Goal: Task Accomplishment & Management: Use online tool/utility

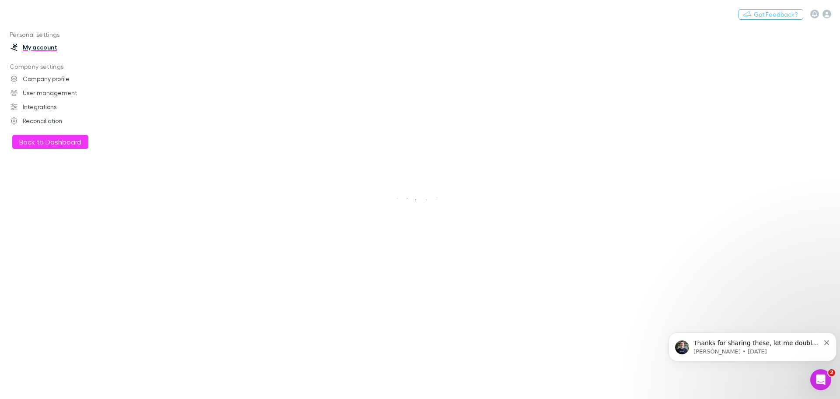
click at [44, 145] on button "Back to Dashboard" at bounding box center [50, 142] width 76 height 14
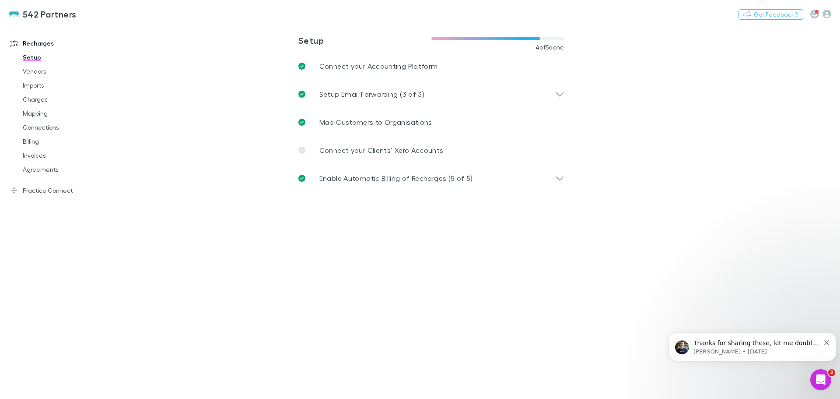
click at [41, 170] on link "Agreements" at bounding box center [66, 169] width 104 height 14
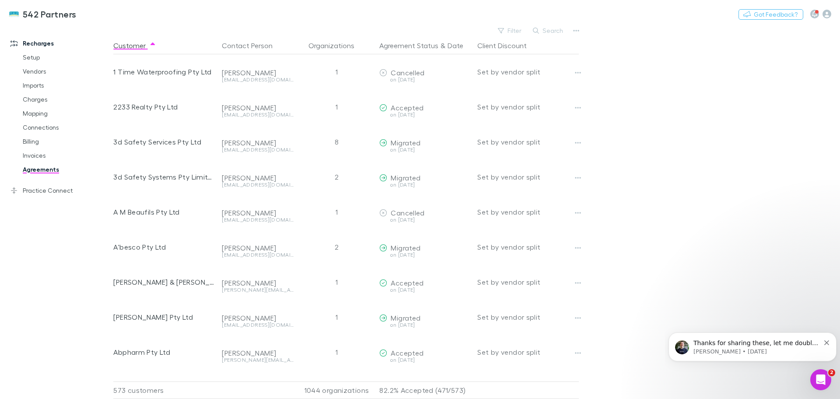
click at [826, 345] on div "Thanks for sharing these, let me double check this with our team and I'll get b…" at bounding box center [752, 347] width 155 height 18
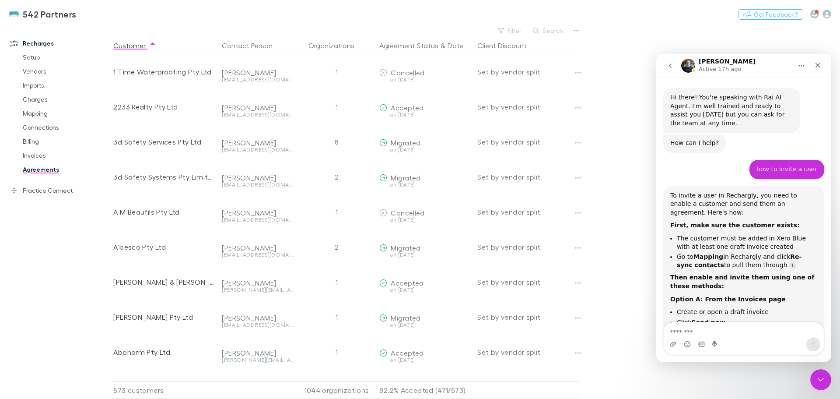
scroll to position [10, 0]
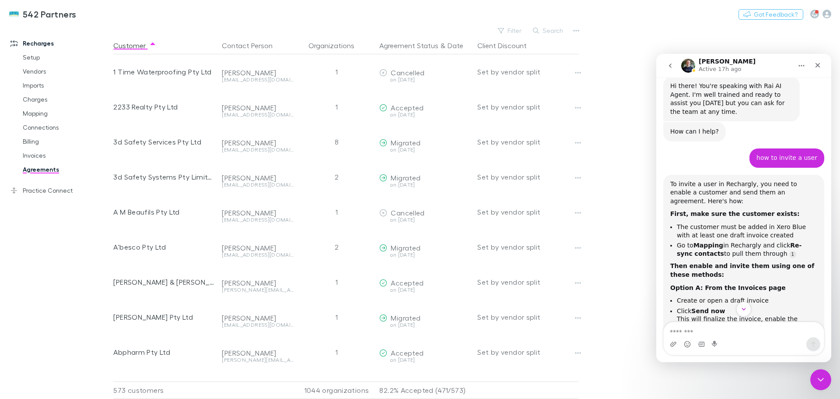
click at [549, 30] on button "Search" at bounding box center [549, 30] width 40 height 11
click at [819, 62] on icon "Close" at bounding box center [817, 65] width 7 height 7
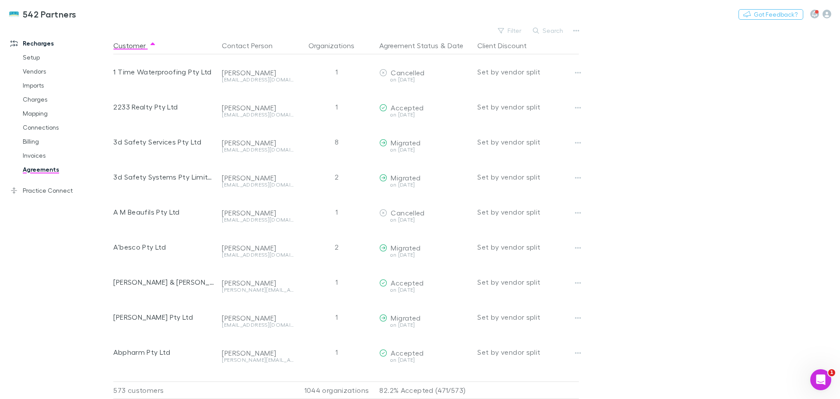
scroll to position [1117, 0]
click at [542, 27] on button "Search" at bounding box center [549, 30] width 40 height 11
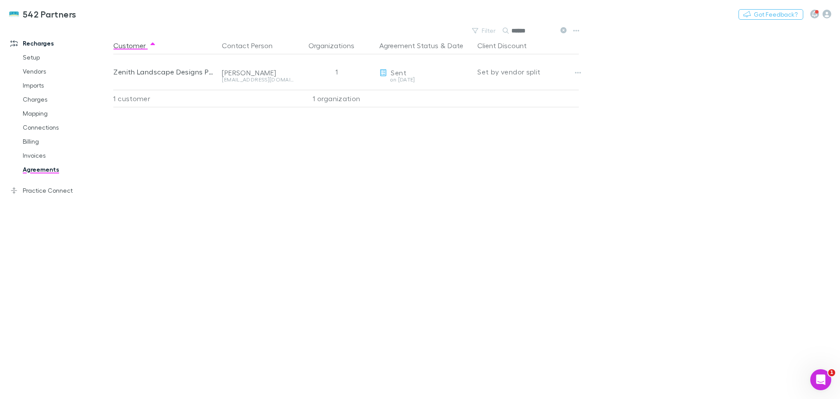
type input "******"
click at [33, 96] on link "Charges" at bounding box center [66, 99] width 104 height 14
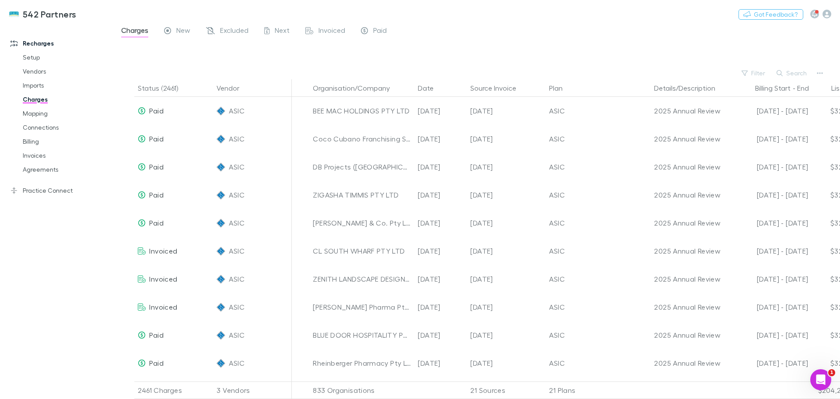
click at [793, 74] on button "Search" at bounding box center [792, 73] width 40 height 11
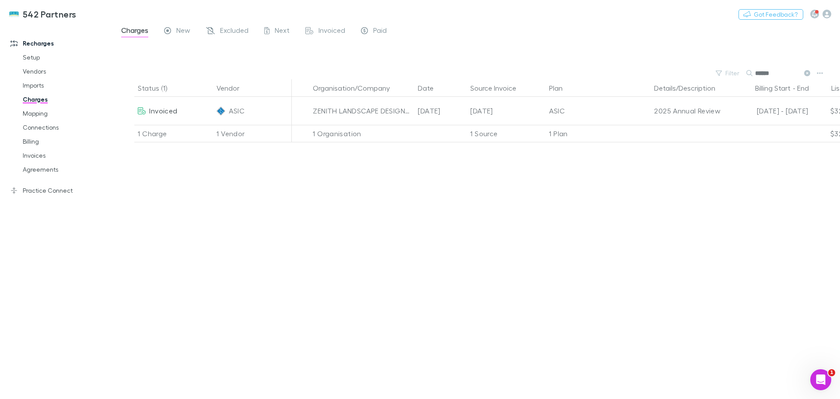
type input "******"
click at [47, 171] on link "Agreements" at bounding box center [66, 169] width 104 height 14
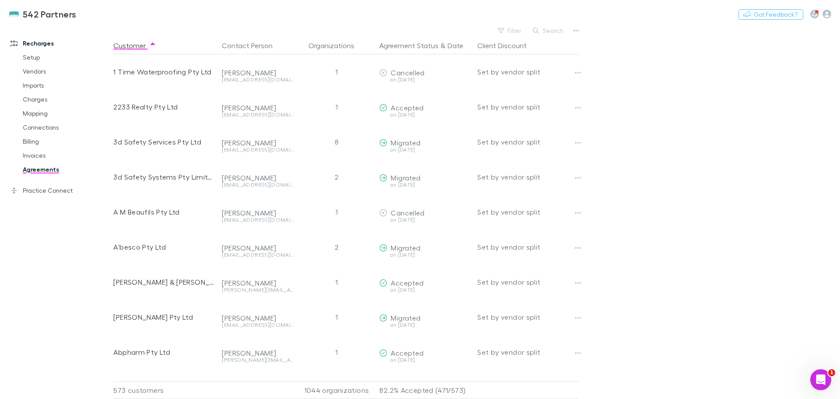
click at [38, 98] on link "Charges" at bounding box center [66, 99] width 104 height 14
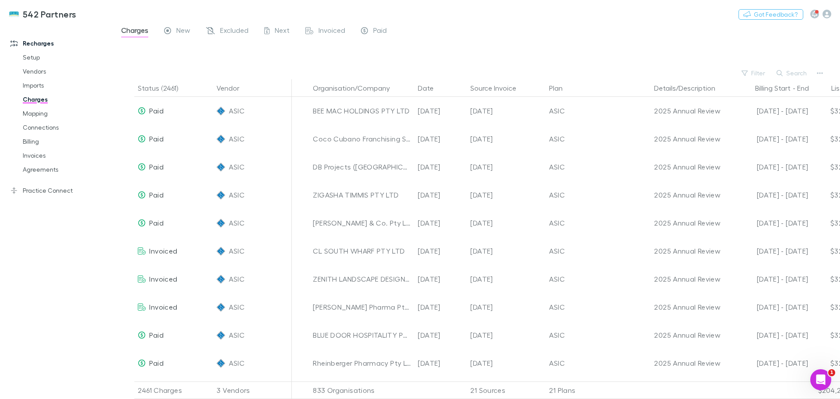
click at [797, 74] on button "Search" at bounding box center [792, 73] width 40 height 11
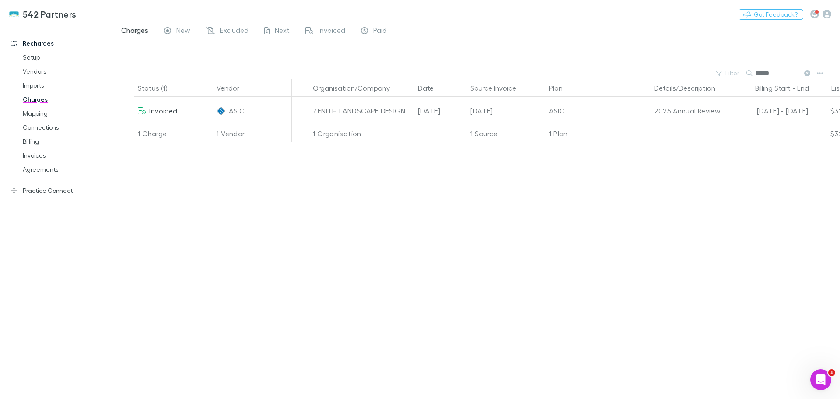
type input "******"
click at [35, 140] on link "Billing" at bounding box center [66, 141] width 104 height 14
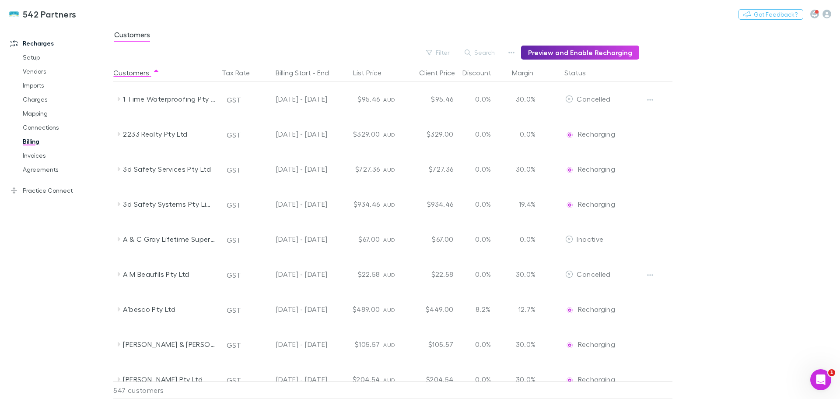
click at [483, 52] on button "Search" at bounding box center [480, 52] width 40 height 11
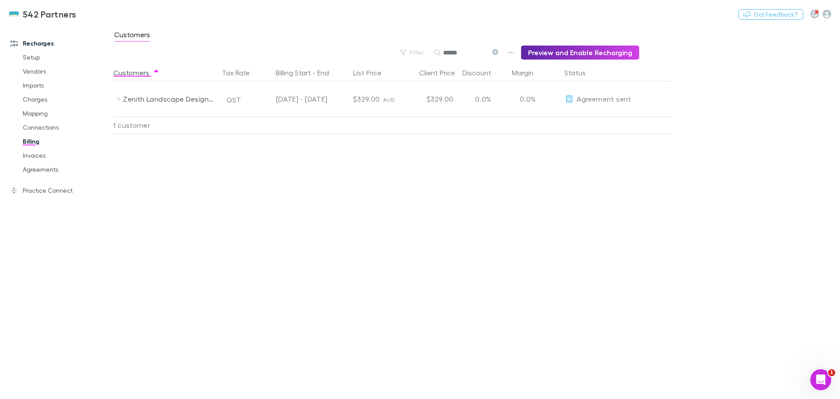
type input "******"
click at [119, 99] on icon at bounding box center [119, 99] width 3 height 4
click at [31, 86] on link "Imports" at bounding box center [66, 85] width 104 height 14
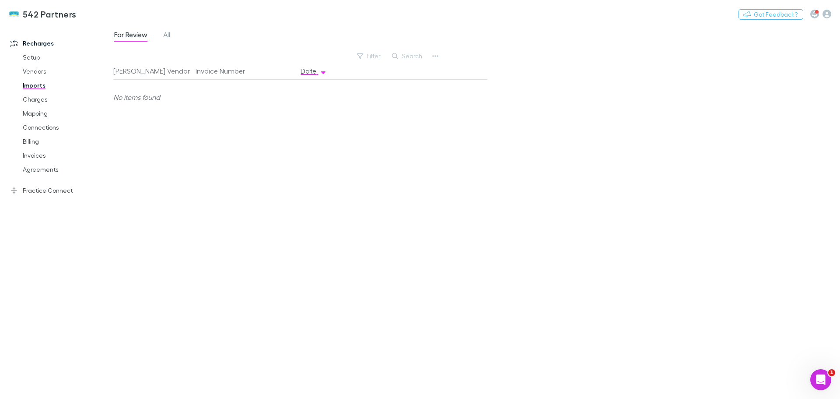
click at [413, 56] on button "Search" at bounding box center [408, 56] width 40 height 11
type input "******"
click at [166, 33] on span "All" at bounding box center [166, 35] width 7 height 11
click at [42, 169] on link "Agreements" at bounding box center [66, 169] width 104 height 14
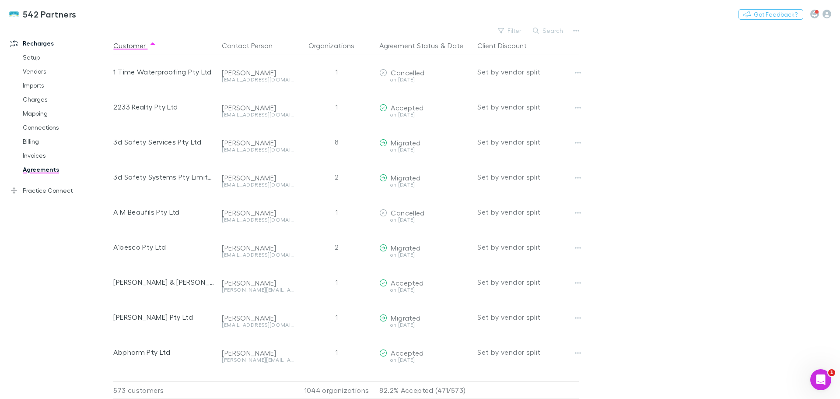
click at [521, 32] on button "Filter" at bounding box center [510, 30] width 33 height 11
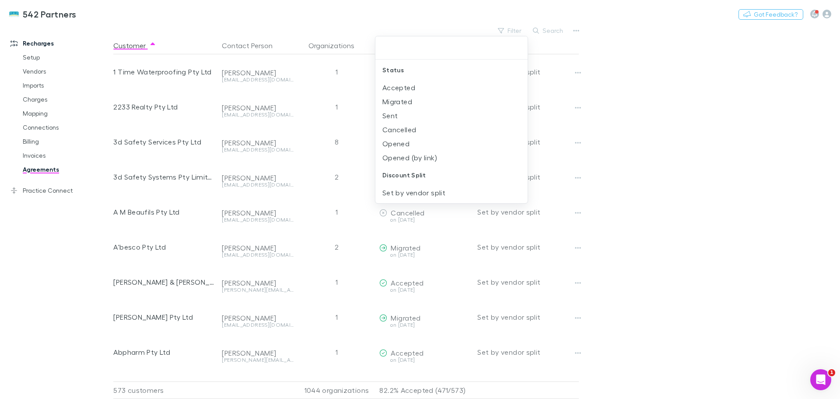
click at [508, 29] on div at bounding box center [420, 199] width 840 height 399
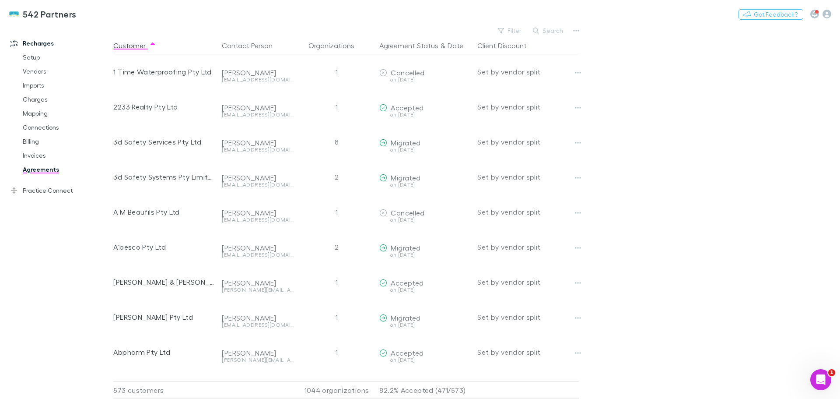
click at [549, 31] on button "Search" at bounding box center [549, 30] width 40 height 11
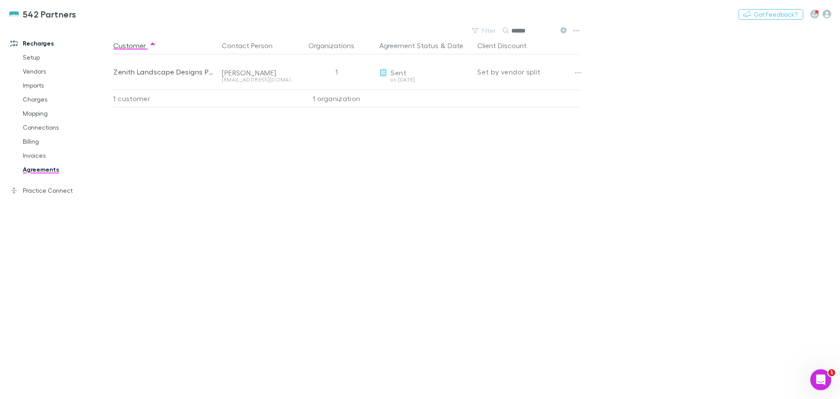
type input "******"
click at [578, 74] on icon "button" at bounding box center [578, 72] width 6 height 7
click at [389, 129] on div at bounding box center [420, 199] width 840 height 399
click at [0, 0] on button "Copy link" at bounding box center [0, 0] width 0 height 0
click at [52, 191] on link "Practice Connect" at bounding box center [60, 190] width 116 height 14
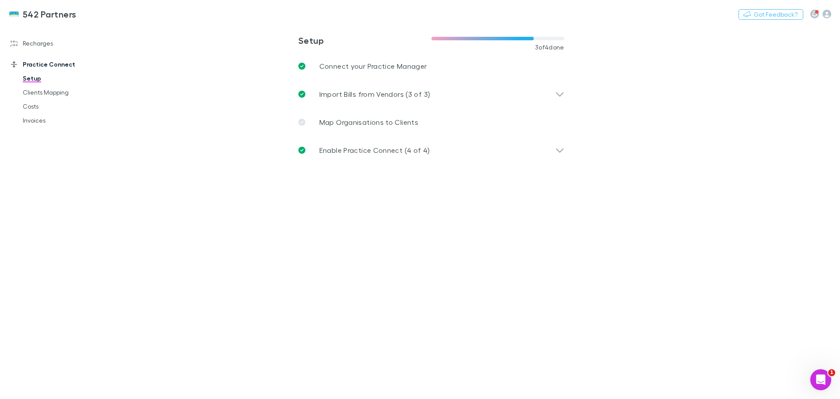
click at [41, 92] on link "Clients Mapping" at bounding box center [66, 92] width 104 height 14
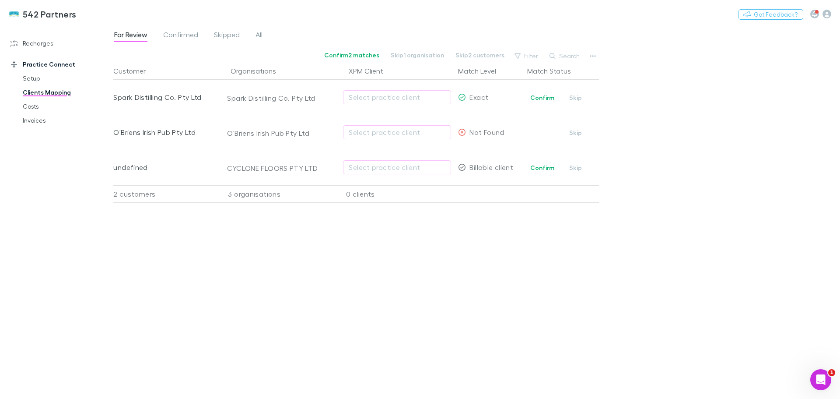
click at [412, 95] on div "Select practice client" at bounding box center [397, 97] width 97 height 11
type input "*"
click at [250, 237] on div at bounding box center [420, 199] width 840 height 399
click at [577, 169] on button "Skip" at bounding box center [576, 167] width 28 height 11
click at [217, 35] on span "Skipped" at bounding box center [227, 35] width 26 height 11
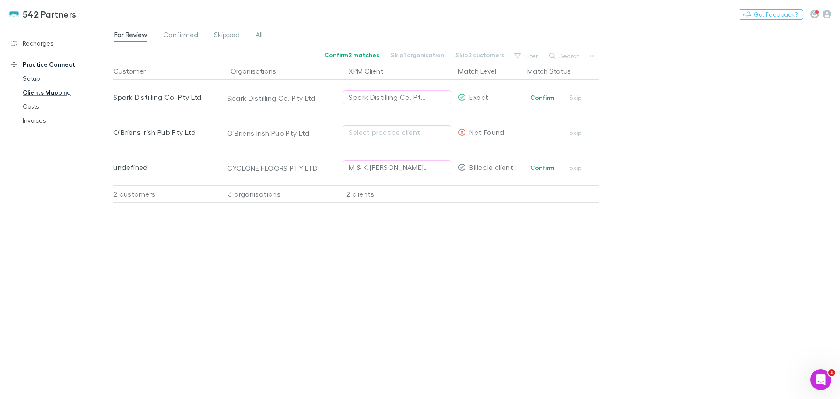
click at [228, 35] on span "Skipped" at bounding box center [227, 35] width 26 height 11
click at [264, 32] on div "For Review Confirmed Skipped All" at bounding box center [191, 36] width 157 height 14
click at [260, 34] on span "All" at bounding box center [259, 35] width 7 height 11
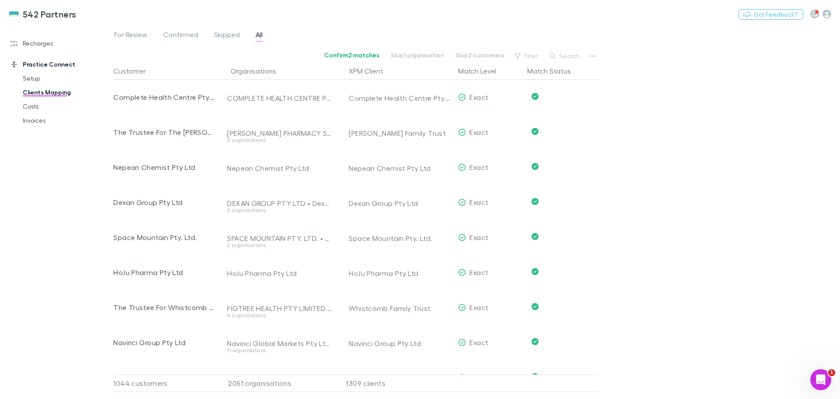
click at [137, 34] on span "For Review" at bounding box center [130, 35] width 33 height 11
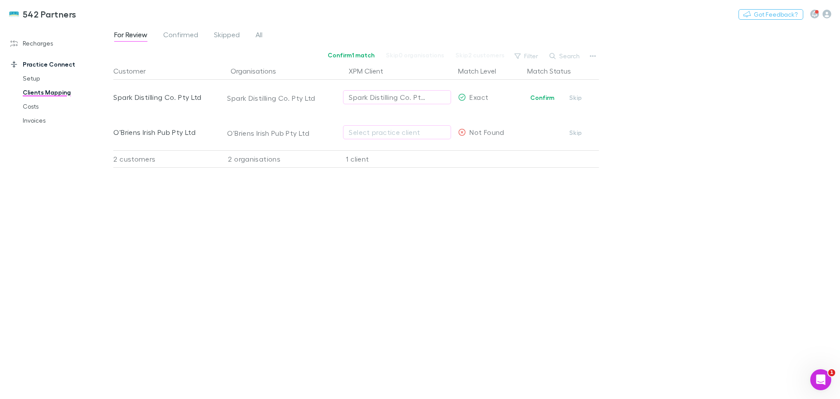
click at [534, 95] on button "Confirm" at bounding box center [542, 97] width 35 height 11
click at [360, 133] on div "Select practice client" at bounding box center [397, 132] width 97 height 11
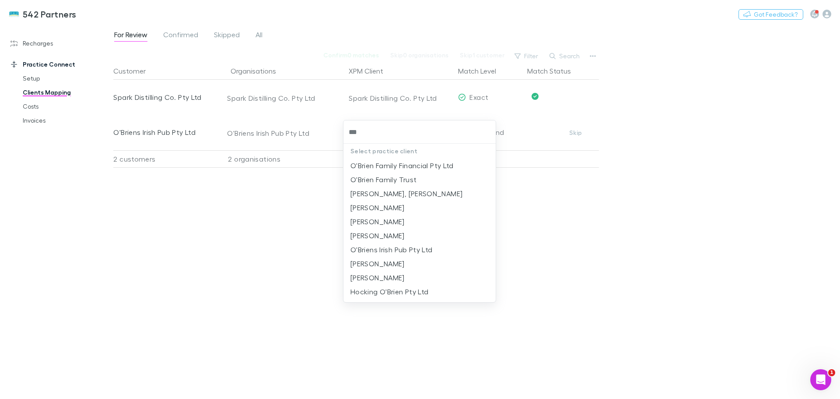
type input "****"
click at [378, 255] on li "O'Briens Irish Pub Pty Ltd" at bounding box center [419, 249] width 152 height 14
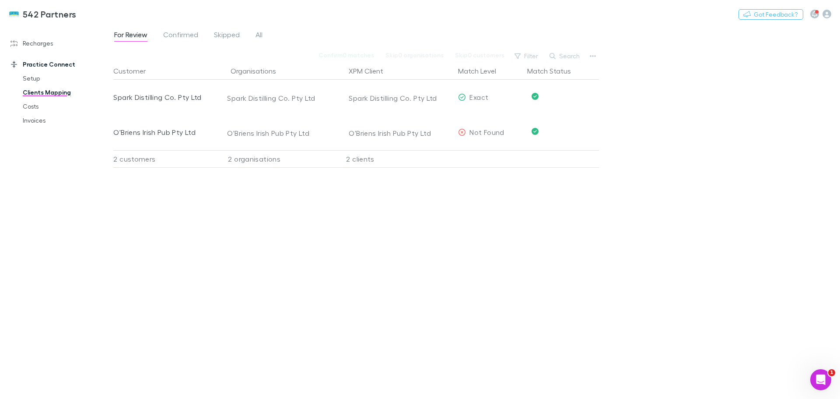
click at [185, 37] on span "Confirmed" at bounding box center [180, 35] width 35 height 11
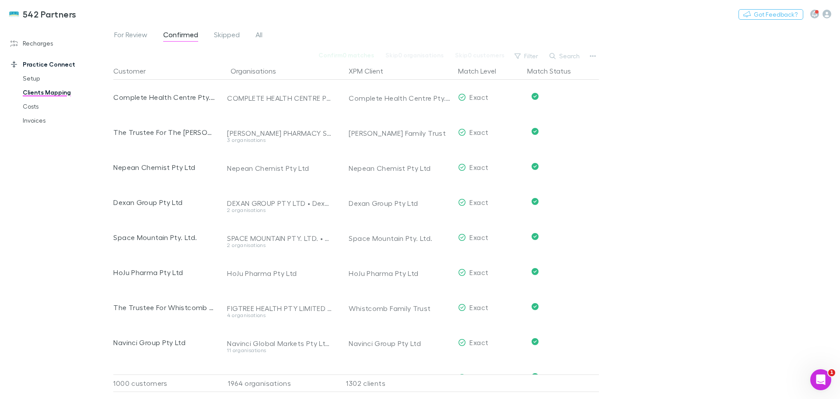
click at [126, 34] on span "For Review" at bounding box center [130, 35] width 33 height 11
